Goal: Task Accomplishment & Management: Manage account settings

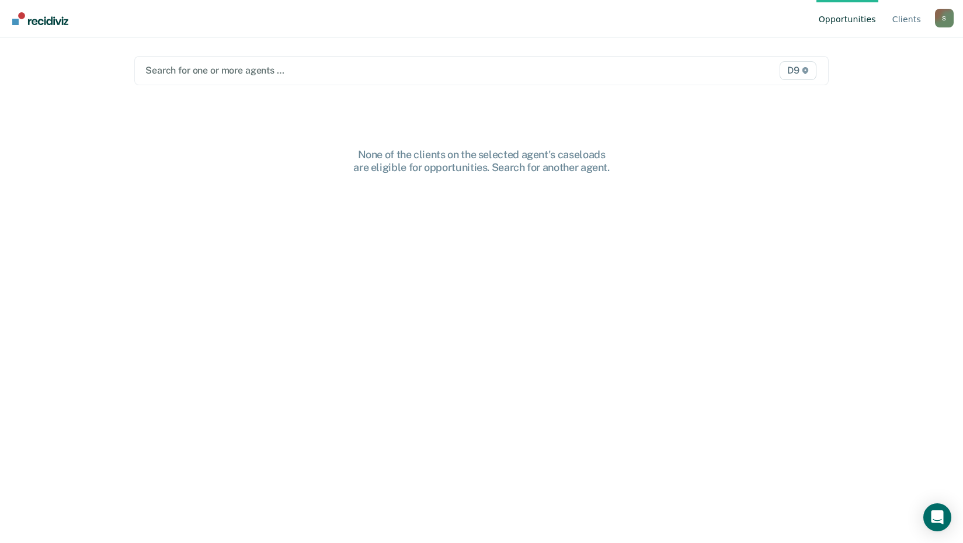
click at [233, 68] on div at bounding box center [380, 70] width 470 height 13
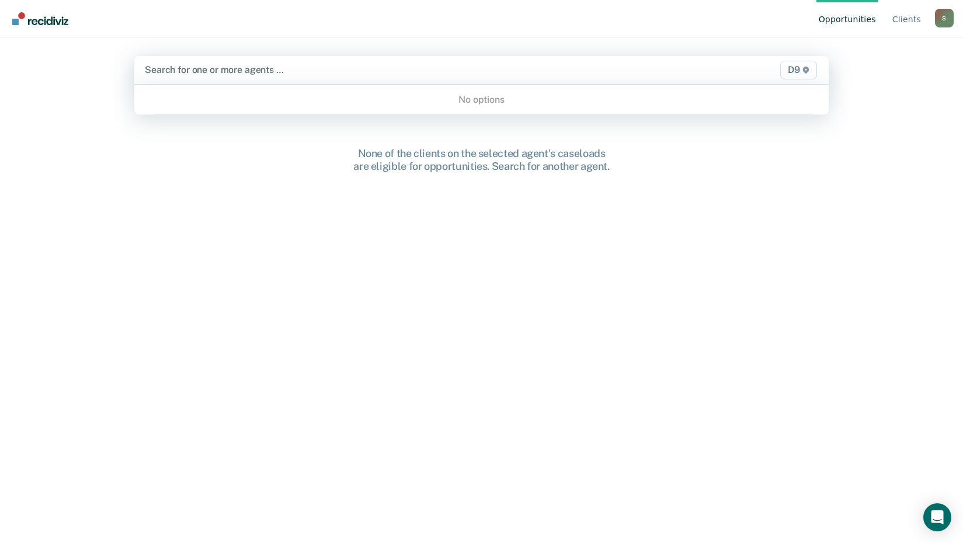
click at [231, 68] on div at bounding box center [380, 69] width 471 height 13
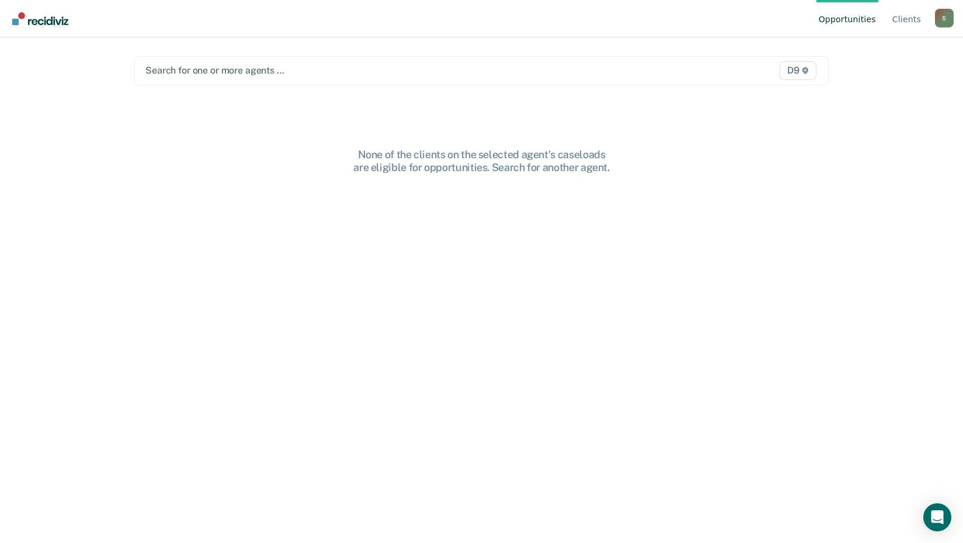
click at [939, 25] on div "S" at bounding box center [944, 18] width 19 height 19
click at [903, 53] on link "Profile" at bounding box center [897, 55] width 75 height 10
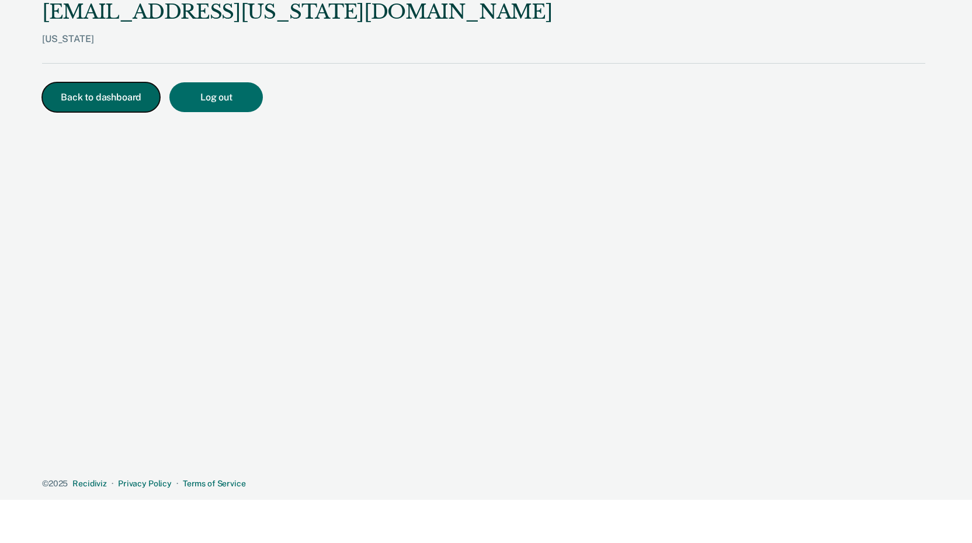
click at [77, 95] on button "Back to dashboard" at bounding box center [101, 97] width 118 height 30
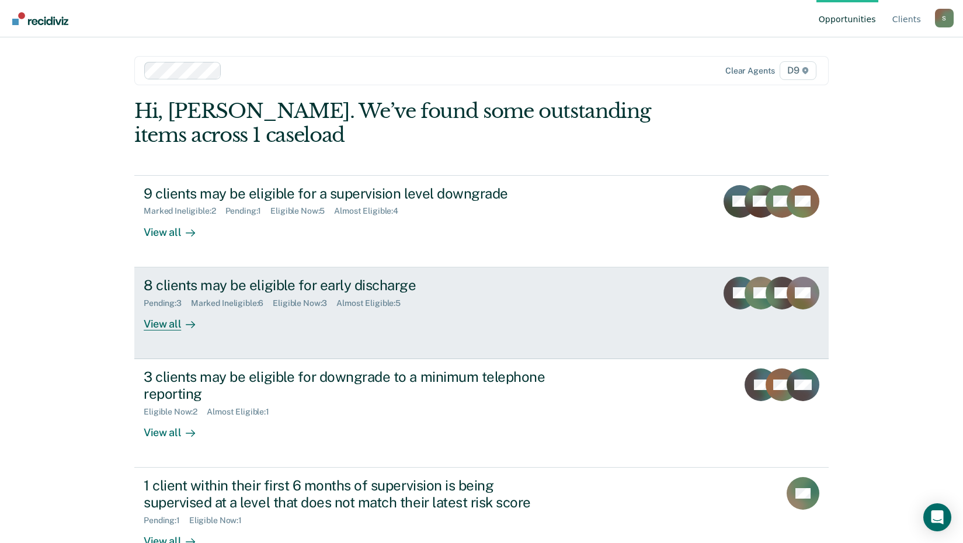
click at [163, 327] on div "View all" at bounding box center [176, 319] width 65 height 23
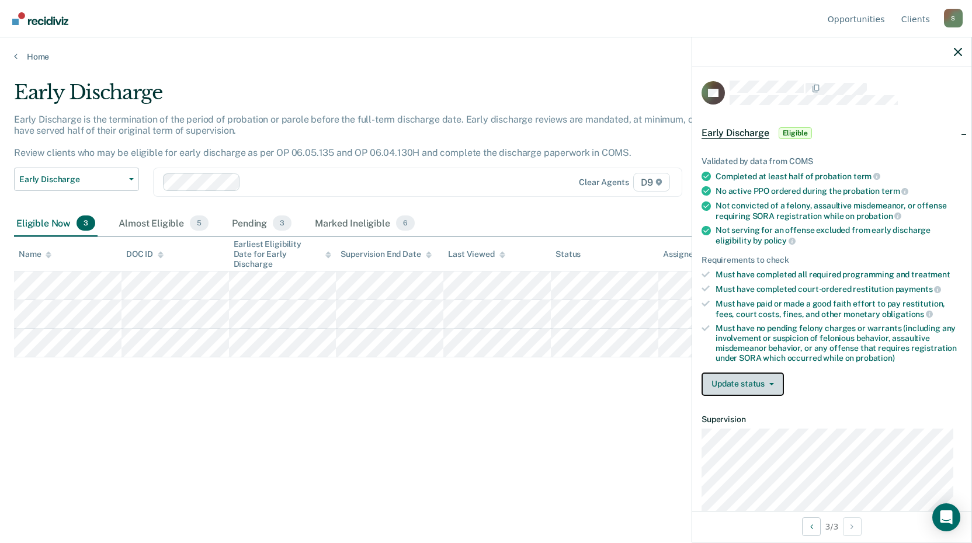
click at [740, 384] on button "Update status" at bounding box center [743, 384] width 82 height 23
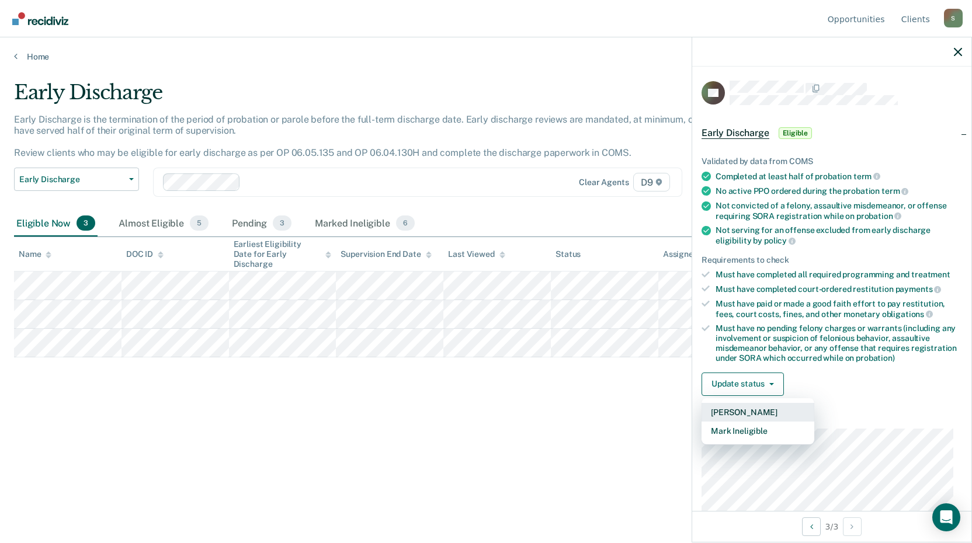
click at [745, 414] on button "Mark Pending" at bounding box center [758, 412] width 113 height 19
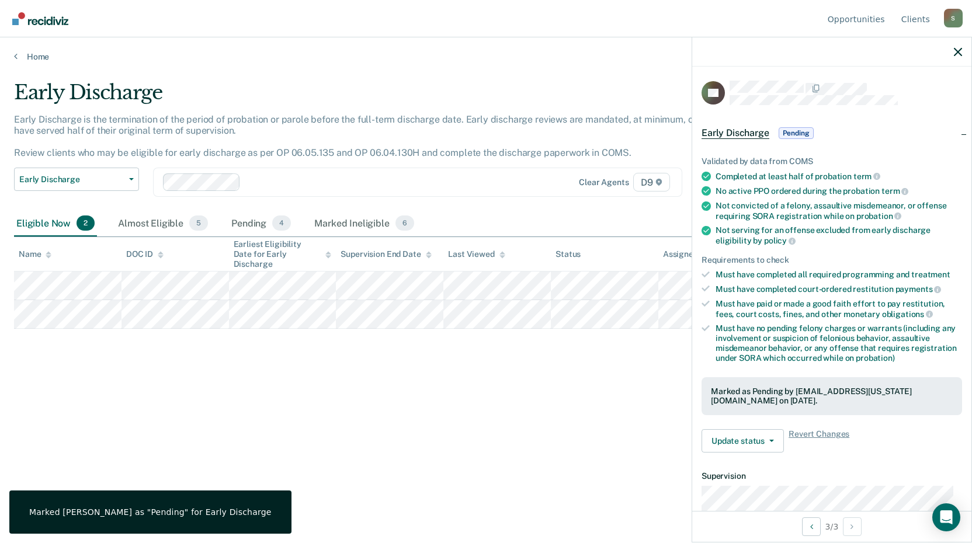
click at [587, 428] on div "Early Discharge Early Discharge is the termination of the period of probation o…" at bounding box center [486, 268] width 944 height 375
